Goal: Information Seeking & Learning: Learn about a topic

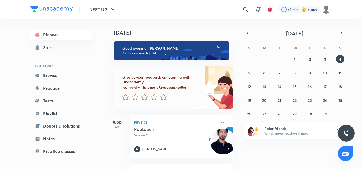
drag, startPoint x: 0, startPoint y: 0, endPoint x: 51, endPoint y: 5, distance: 51.5
click at [51, 5] on div "NEET UG ​ 40 min 6 days" at bounding box center [180, 9] width 300 height 19
drag, startPoint x: 114, startPoint y: 164, endPoint x: 95, endPoint y: 96, distance: 70.2
drag, startPoint x: 95, startPoint y: 96, endPoint x: 1, endPoint y: 8, distance: 129.1
click at [0, 6] on header "NEET UG ​ 40 min 6 days" at bounding box center [180, 9] width 361 height 19
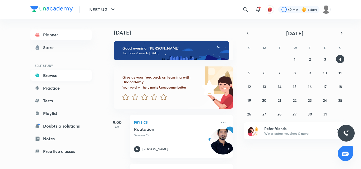
click at [58, 72] on link "Browse" at bounding box center [60, 75] width 61 height 11
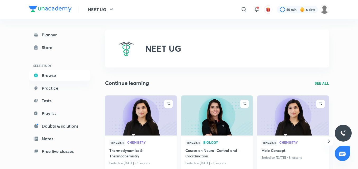
click at [135, 115] on img at bounding box center [140, 115] width 73 height 41
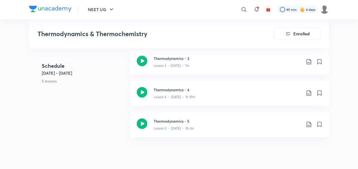
scroll to position [370, 0]
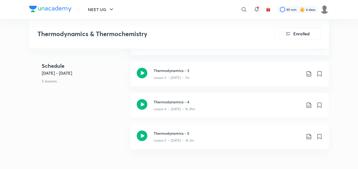
click at [141, 104] on icon at bounding box center [142, 104] width 11 height 11
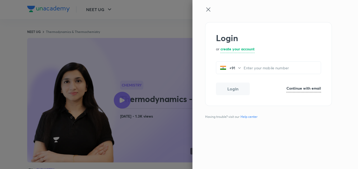
click at [131, 37] on div at bounding box center [179, 84] width 358 height 169
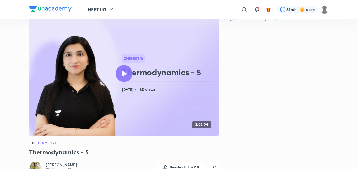
scroll to position [26, 0]
click at [122, 72] on icon at bounding box center [124, 74] width 5 height 5
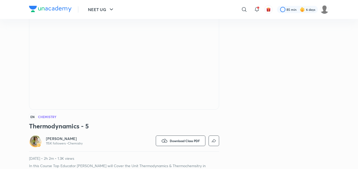
scroll to position [0, 0]
